Goal: Task Accomplishment & Management: Manage account settings

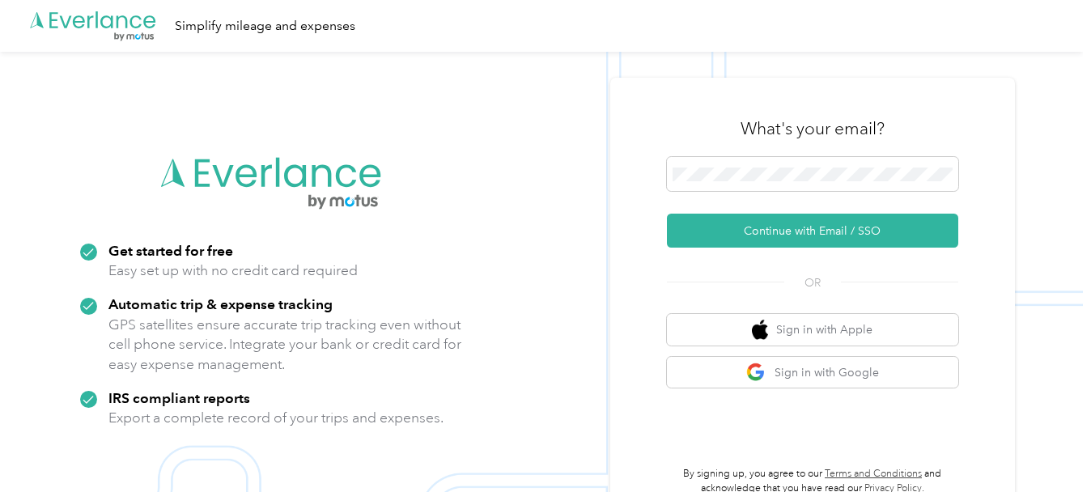
click at [693, 153] on div "What's your email?" at bounding box center [812, 128] width 291 height 57
click at [693, 165] on span at bounding box center [812, 174] width 291 height 34
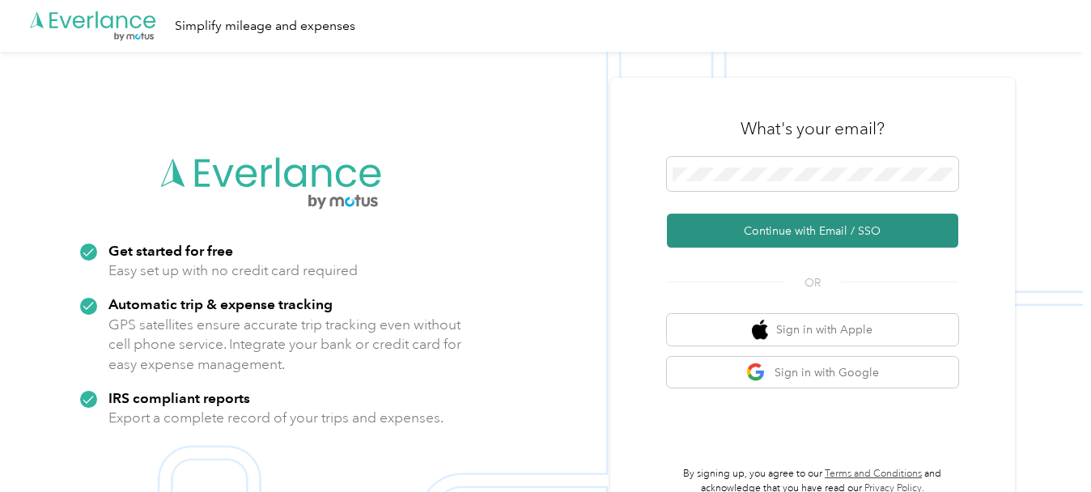
click at [701, 225] on button "Continue with Email / SSO" at bounding box center [812, 231] width 291 height 34
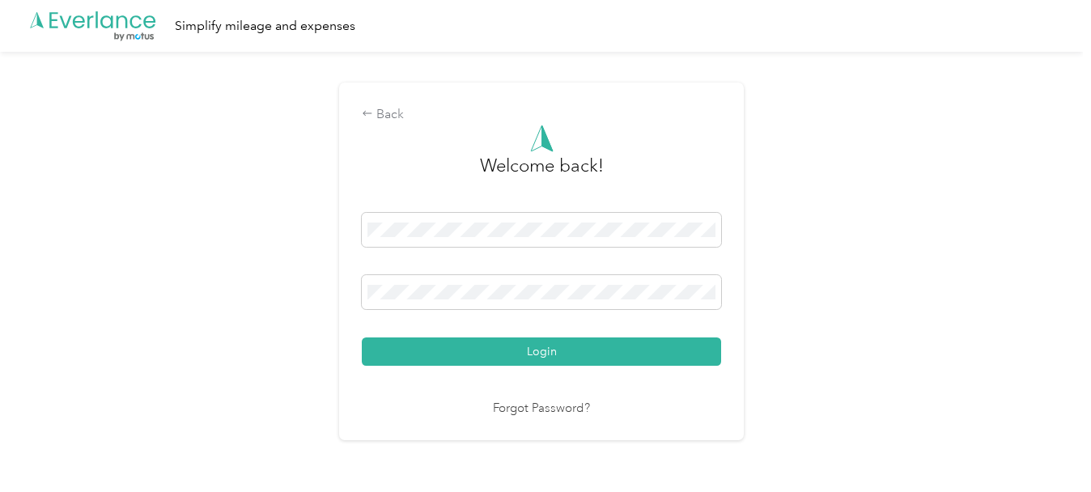
click at [511, 348] on button "Login" at bounding box center [541, 351] width 359 height 28
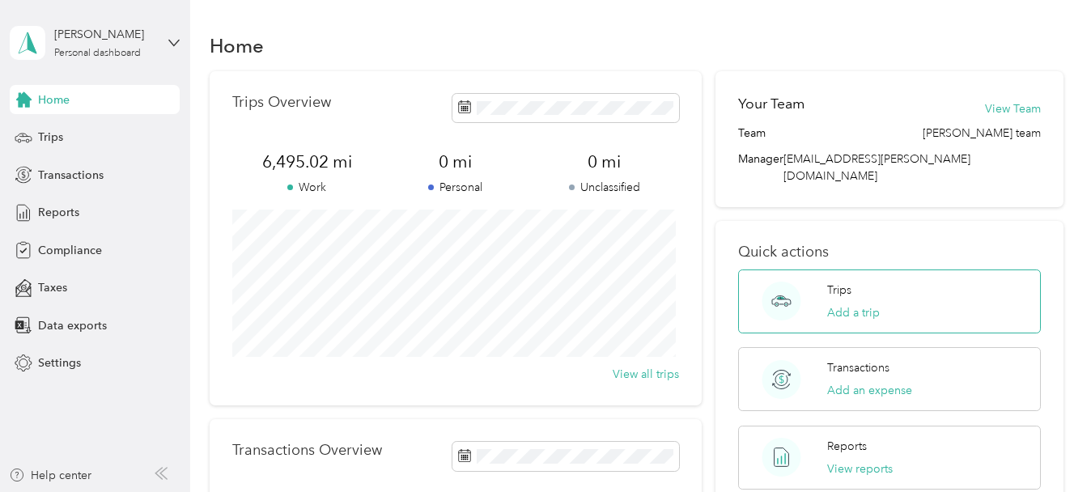
click at [820, 281] on div "Trips Add a trip" at bounding box center [889, 301] width 302 height 64
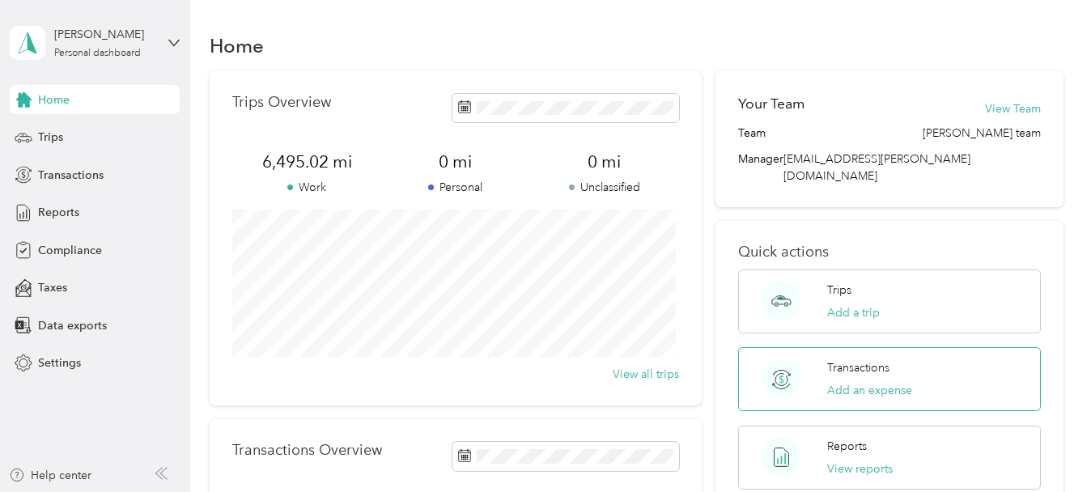
click at [824, 368] on div "Transactions Add an expense" at bounding box center [889, 379] width 302 height 64
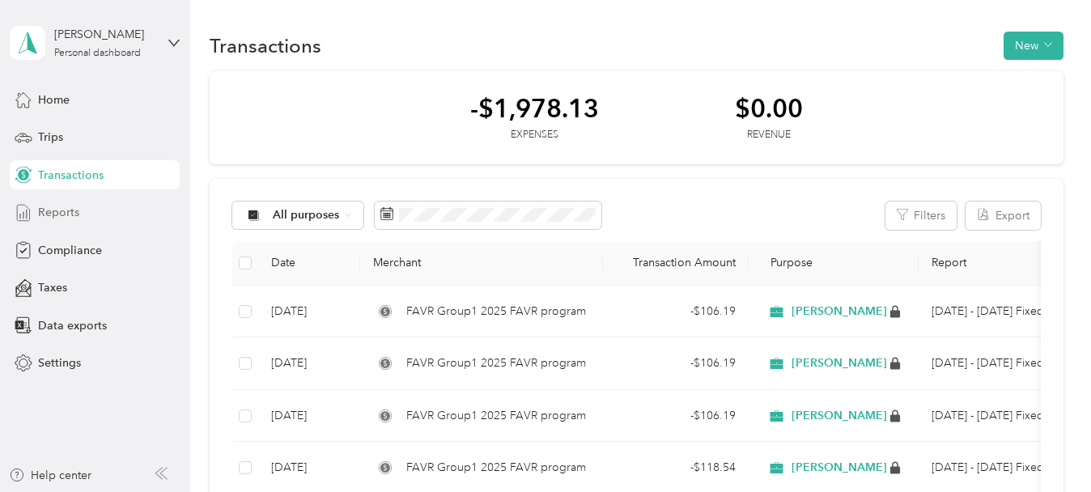
click at [55, 210] on span "Reports" at bounding box center [58, 212] width 41 height 17
